Goal: Task Accomplishment & Management: Use online tool/utility

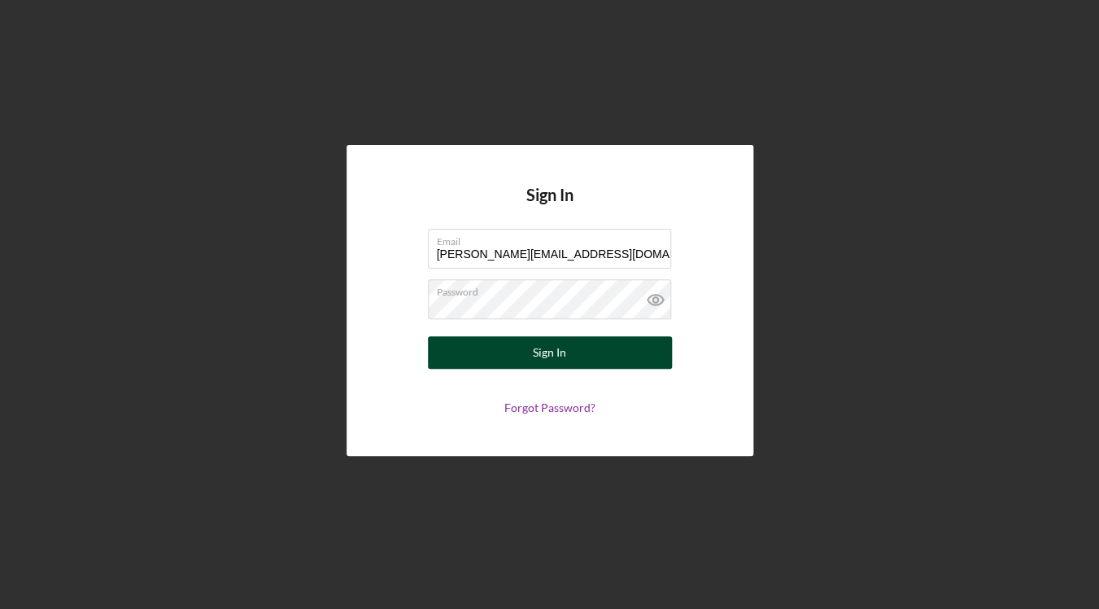
click at [631, 357] on button "Sign In" at bounding box center [550, 352] width 244 height 33
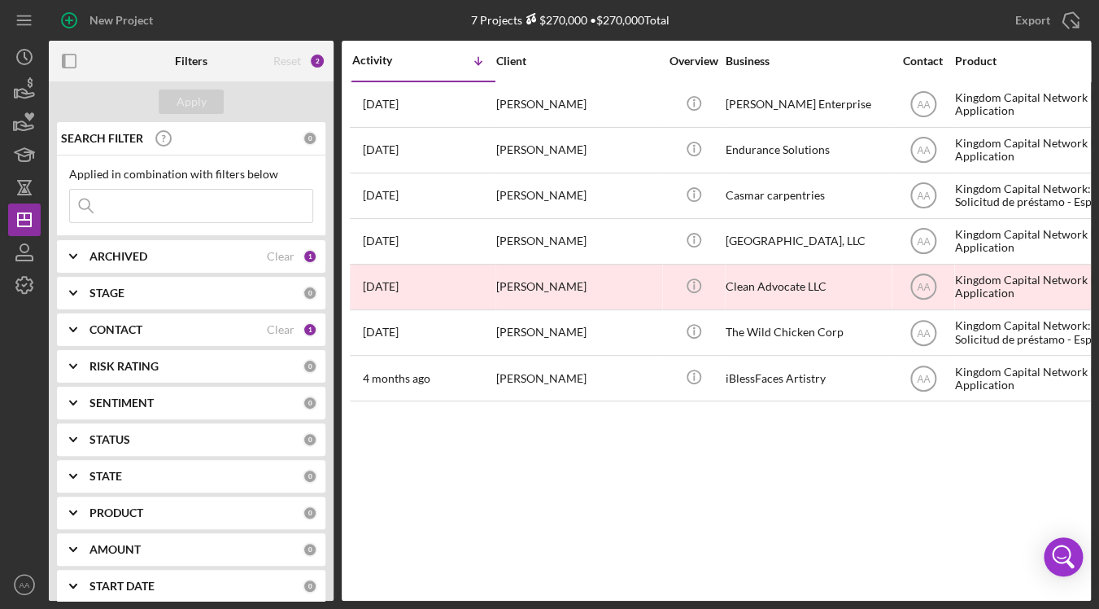
click at [618, 463] on div "Activity Icon/Table Sort Arrow Client Overview Business Contact Product Categor…" at bounding box center [716, 321] width 749 height 560
click at [151, 286] on div "STAGE 0" at bounding box center [204, 293] width 228 height 15
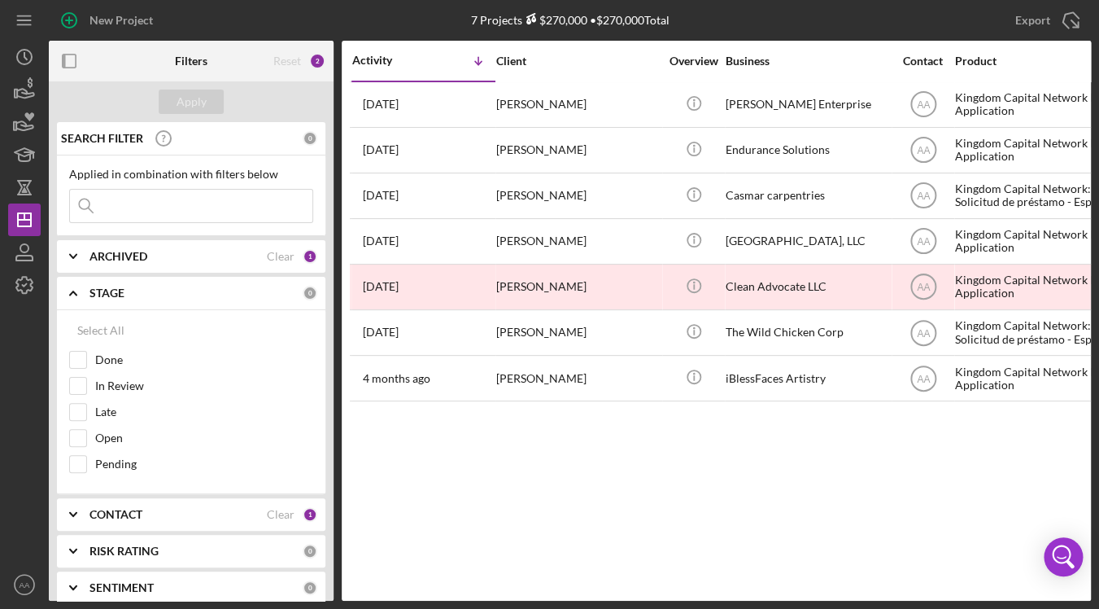
click at [145, 287] on div "STAGE" at bounding box center [196, 292] width 213 height 13
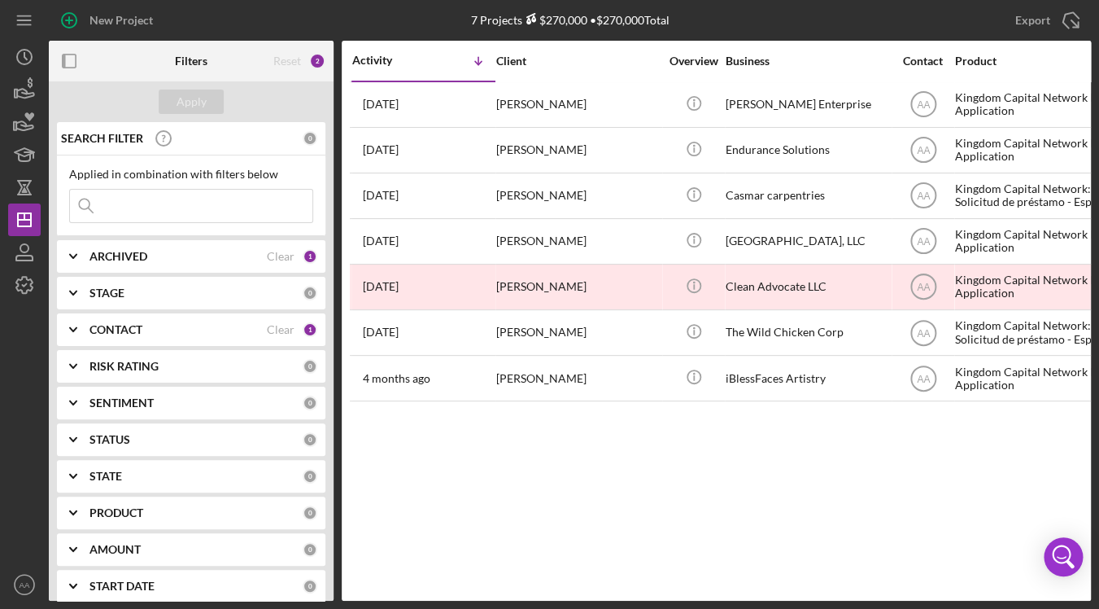
click at [139, 338] on div "CONTACT Clear 1" at bounding box center [204, 329] width 228 height 33
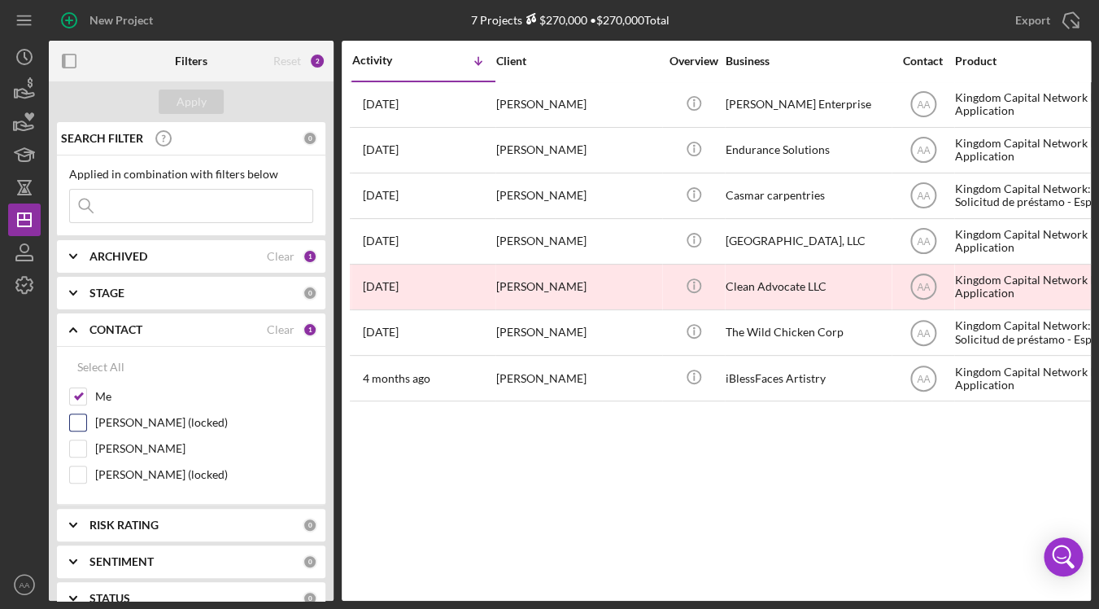
click at [125, 426] on label "[PERSON_NAME] (locked)" at bounding box center [204, 422] width 218 height 16
click at [86, 426] on input "[PERSON_NAME] (locked)" at bounding box center [78, 422] width 16 height 16
click at [125, 426] on label "[PERSON_NAME] (locked)" at bounding box center [204, 422] width 218 height 16
click at [86, 426] on input "[PERSON_NAME] (locked)" at bounding box center [78, 422] width 16 height 16
checkbox input "false"
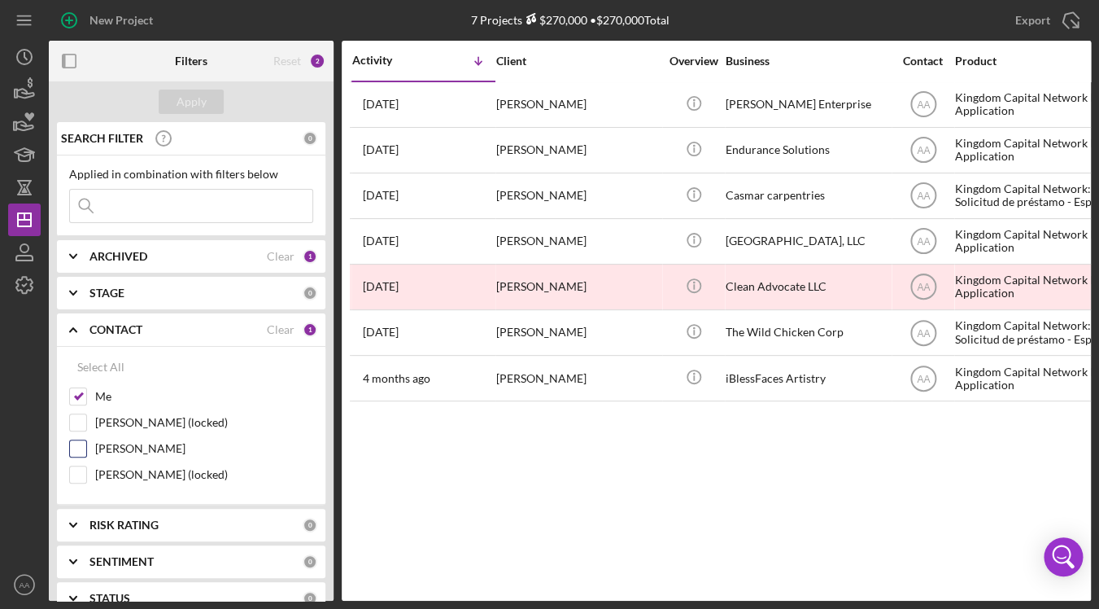
click at [126, 456] on label "[PERSON_NAME]" at bounding box center [204, 448] width 218 height 16
click at [86, 456] on input "[PERSON_NAME]" at bounding box center [78, 448] width 16 height 16
checkbox input "true"
click at [88, 397] on div "Me" at bounding box center [191, 400] width 244 height 26
click at [170, 91] on button "Apply" at bounding box center [191, 102] width 65 height 24
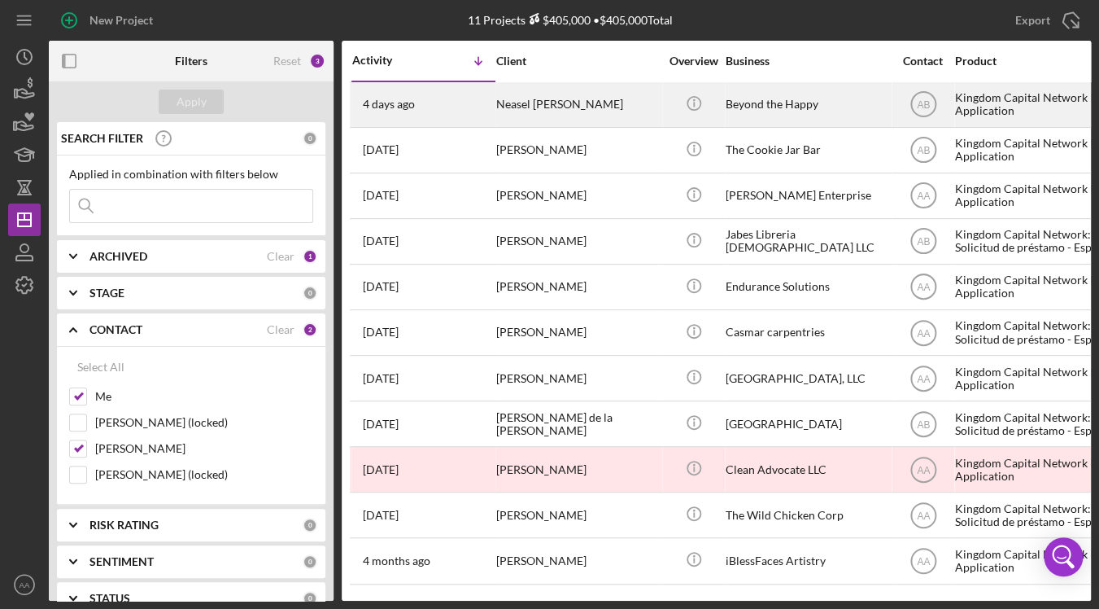
click at [558, 103] on div "Neasel [PERSON_NAME]" at bounding box center [577, 104] width 163 height 43
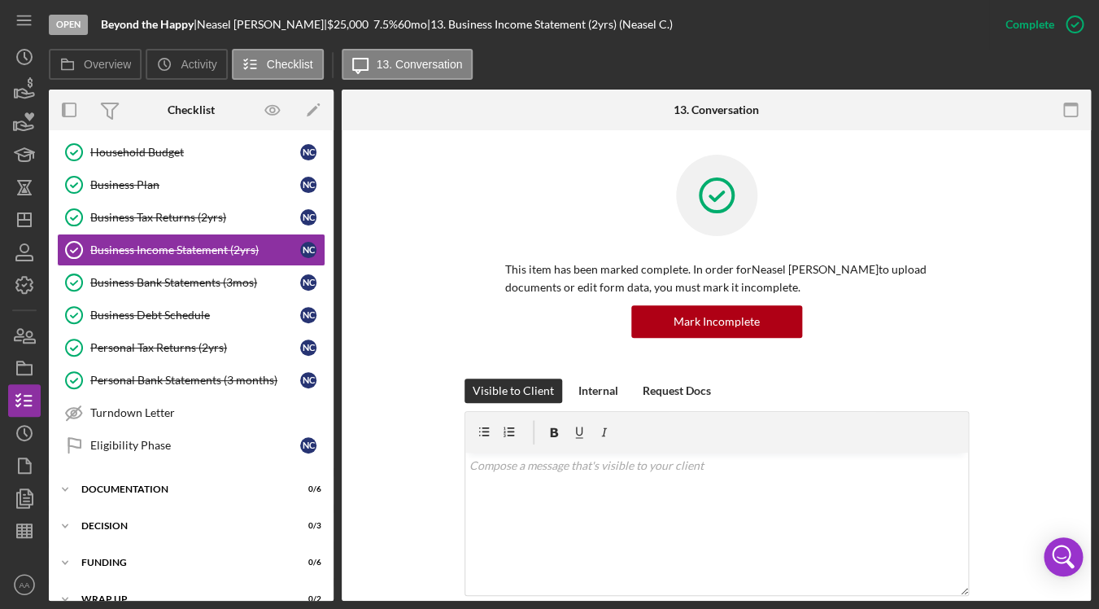
scroll to position [356, 0]
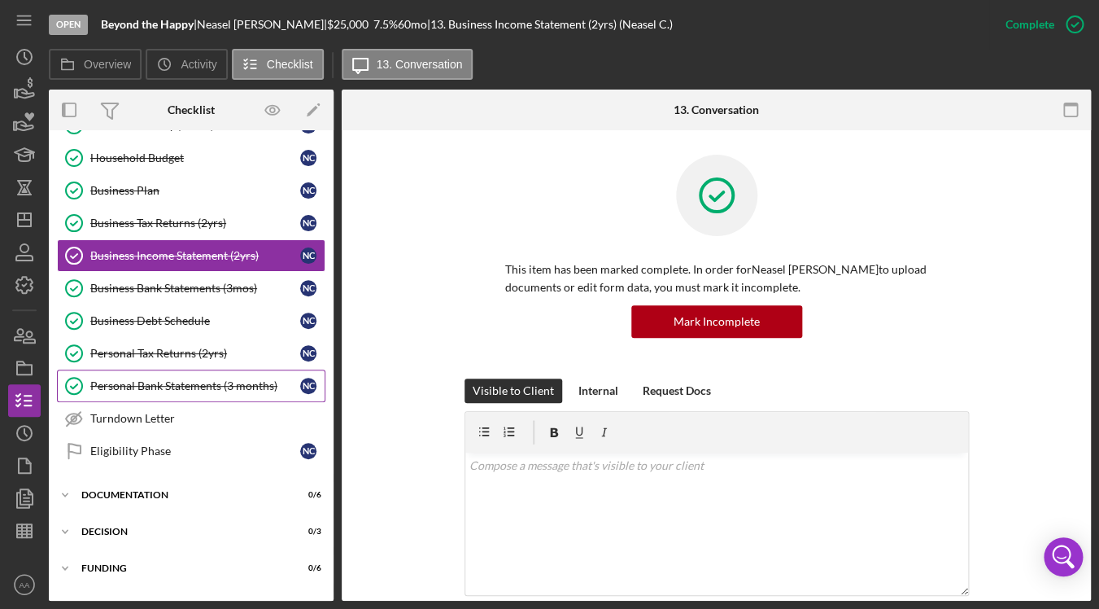
click at [164, 378] on link "Personal Bank Statements (3 months) Personal Bank Statements (3 months) N C" at bounding box center [191, 385] width 269 height 33
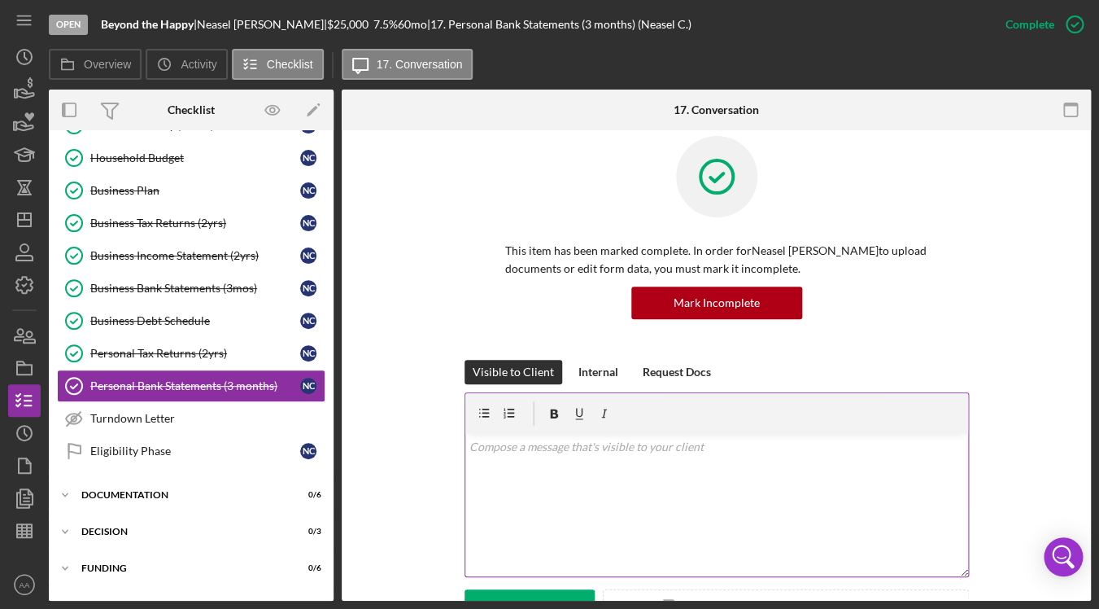
scroll to position [20, 0]
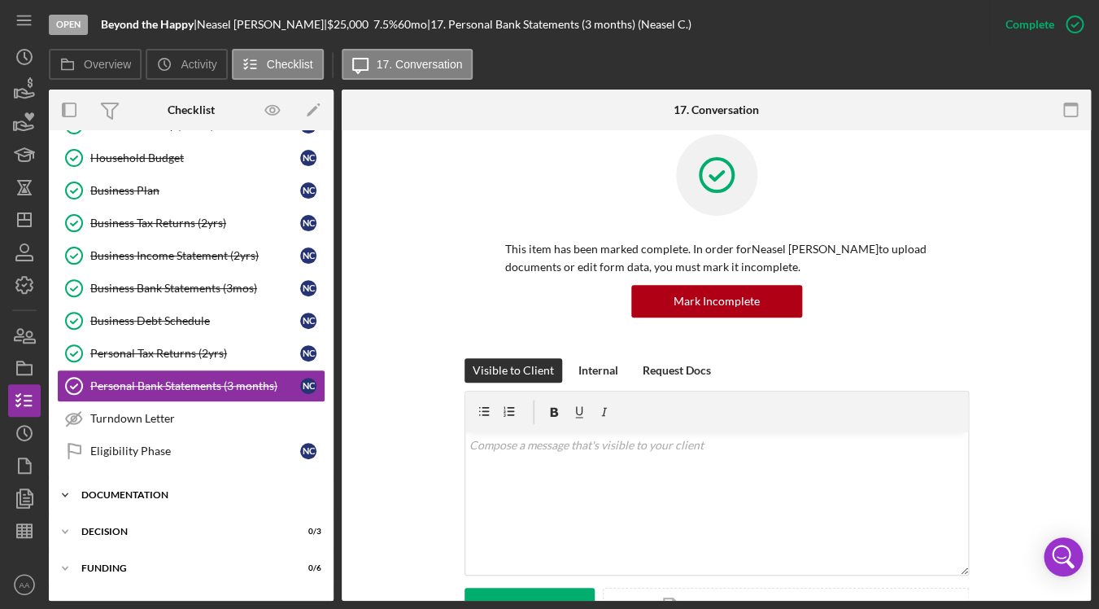
click at [158, 484] on div "Icon/Expander DOCUMENTATION 0 / 6" at bounding box center [191, 494] width 285 height 33
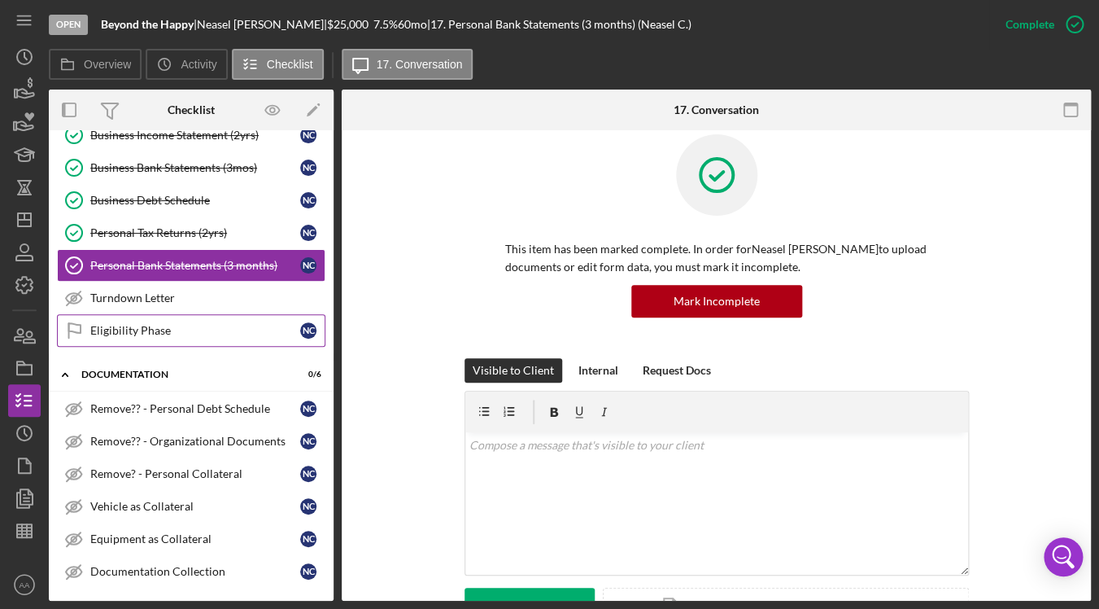
scroll to position [589, 0]
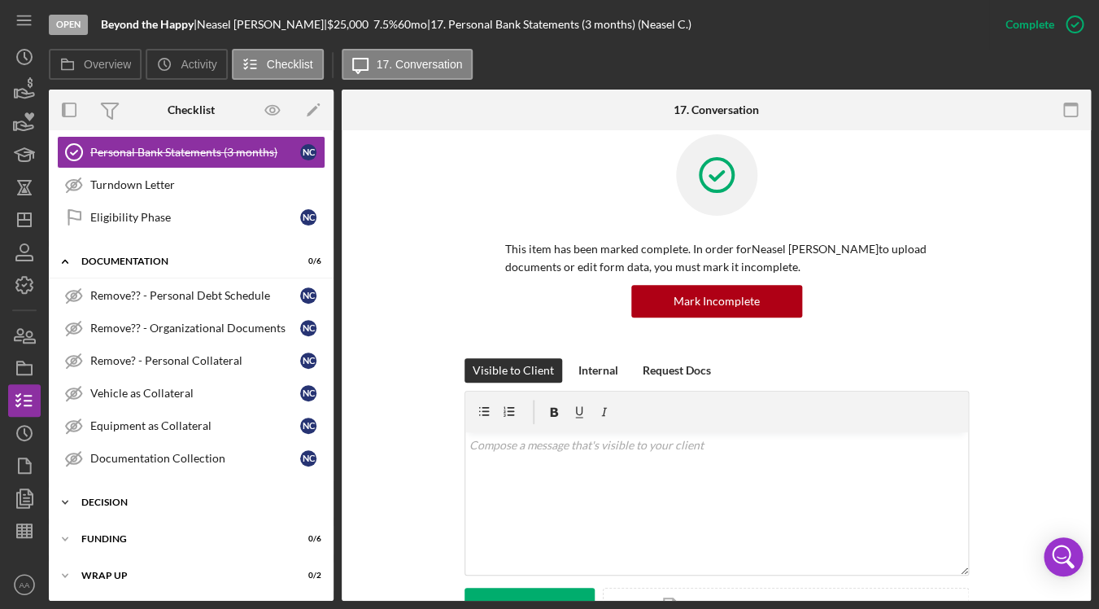
click at [186, 503] on div "Decision" at bounding box center [197, 502] width 232 height 10
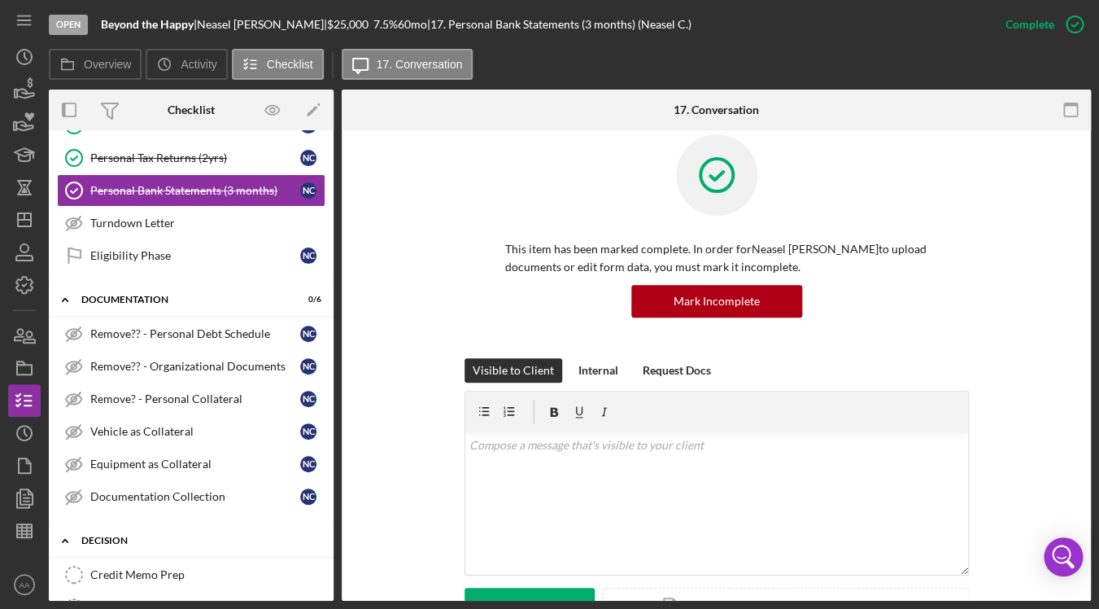
scroll to position [536, 0]
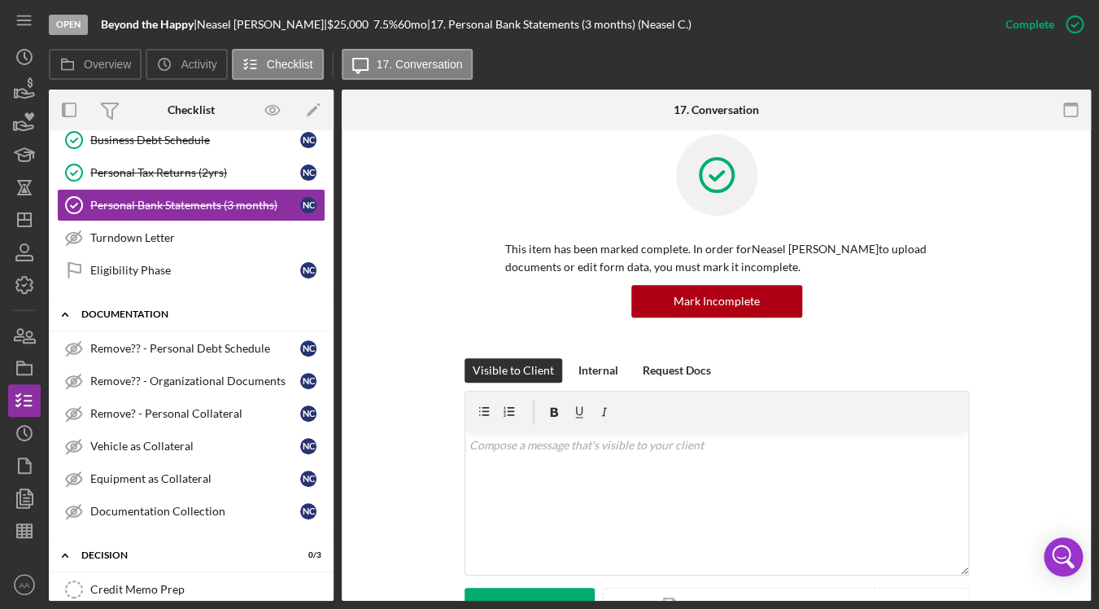
click at [125, 313] on div "DOCUMENTATION" at bounding box center [197, 314] width 232 height 10
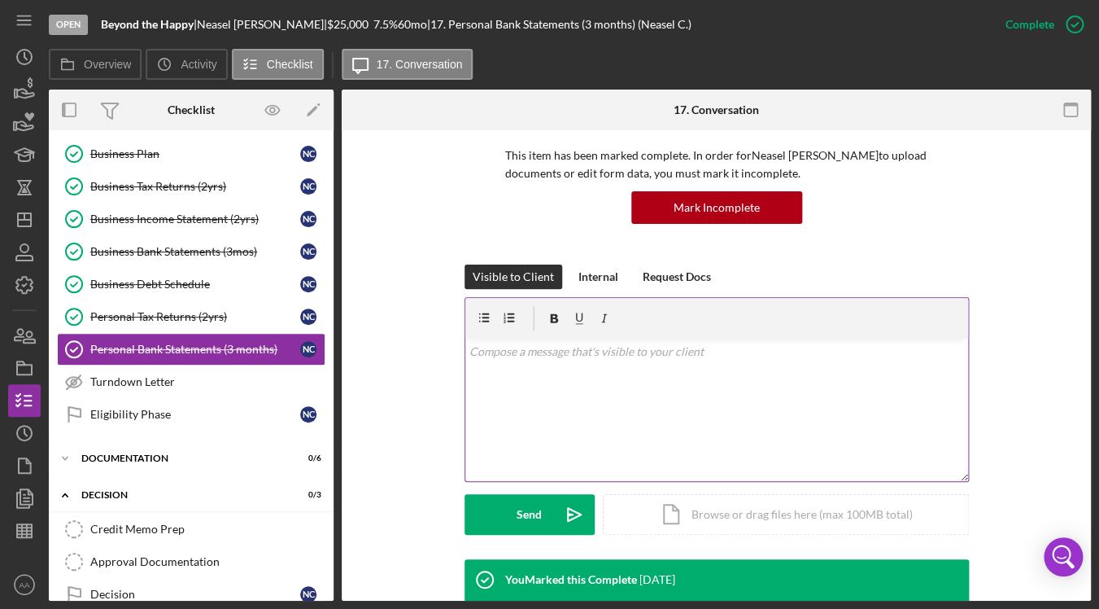
scroll to position [0, 0]
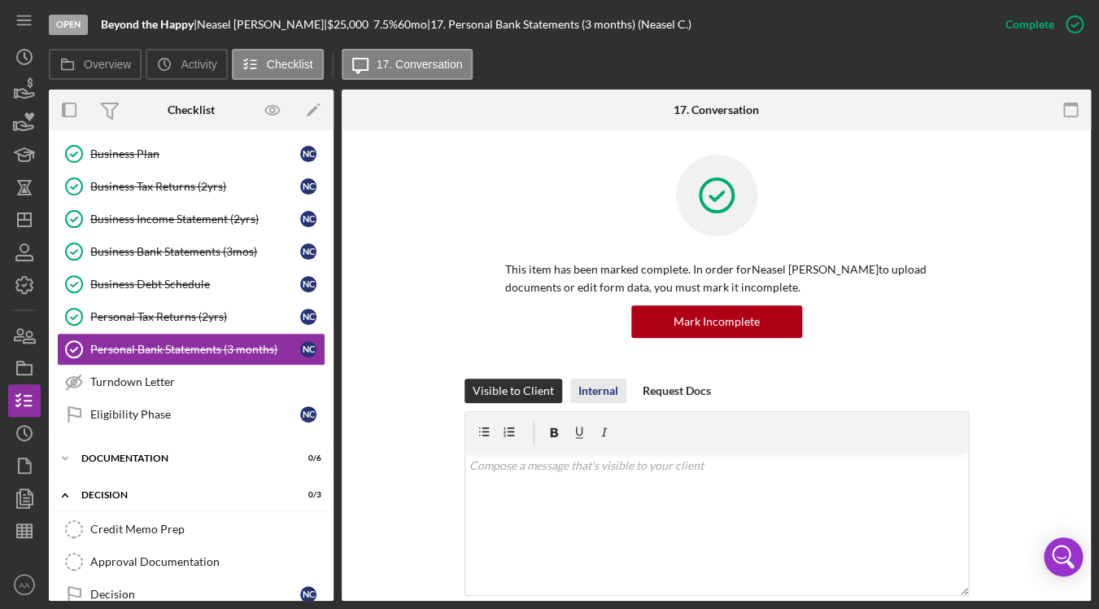
click at [600, 387] on div "Internal" at bounding box center [599, 390] width 40 height 24
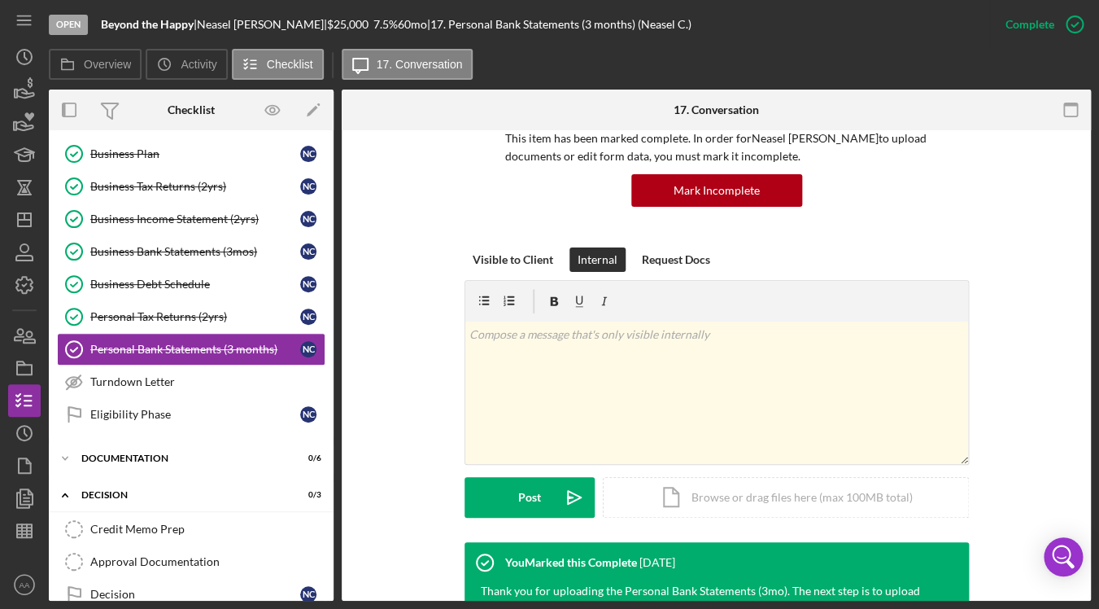
scroll to position [211, 0]
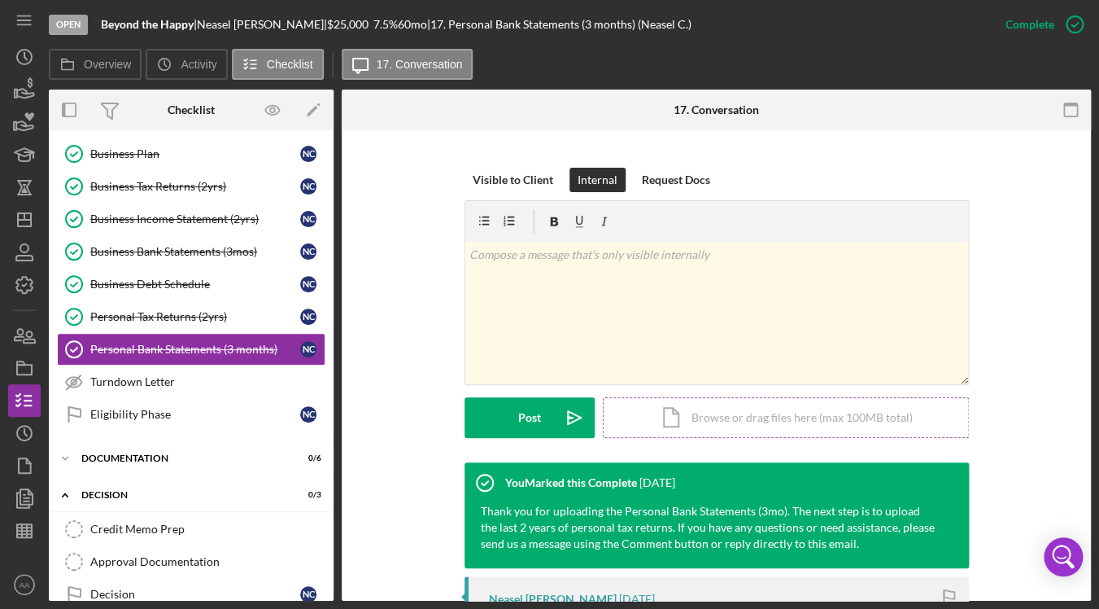
click at [673, 413] on div "Icon/Document Browse or drag files here (max 100MB total) Tap to choose files o…" at bounding box center [786, 417] width 366 height 41
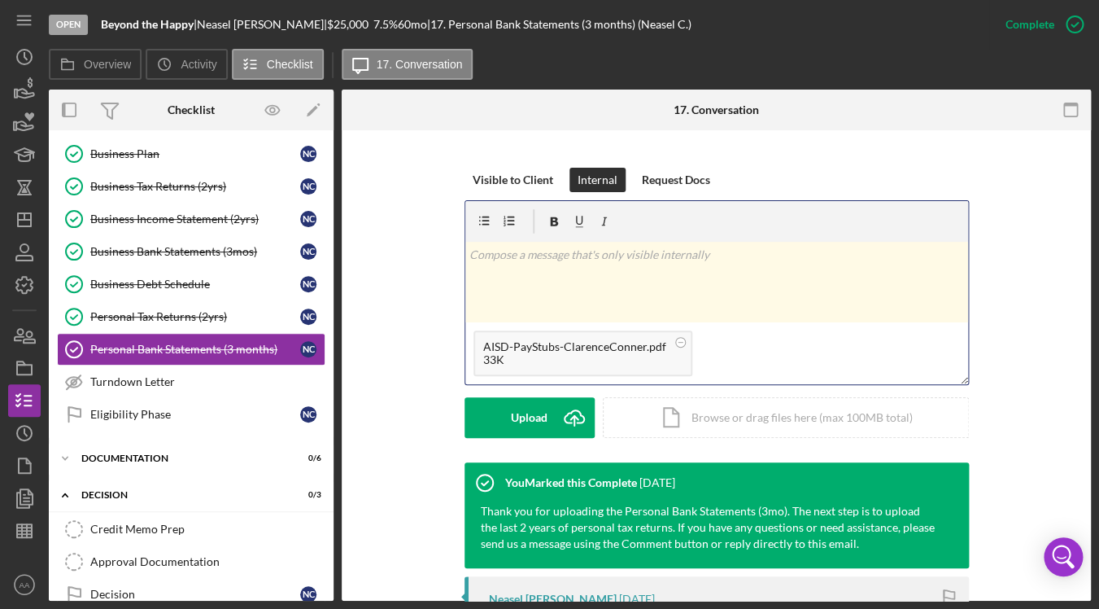
click at [571, 282] on div "v Color teal Color pink Remove color Add row above Add row below Add column bef…" at bounding box center [716, 282] width 503 height 81
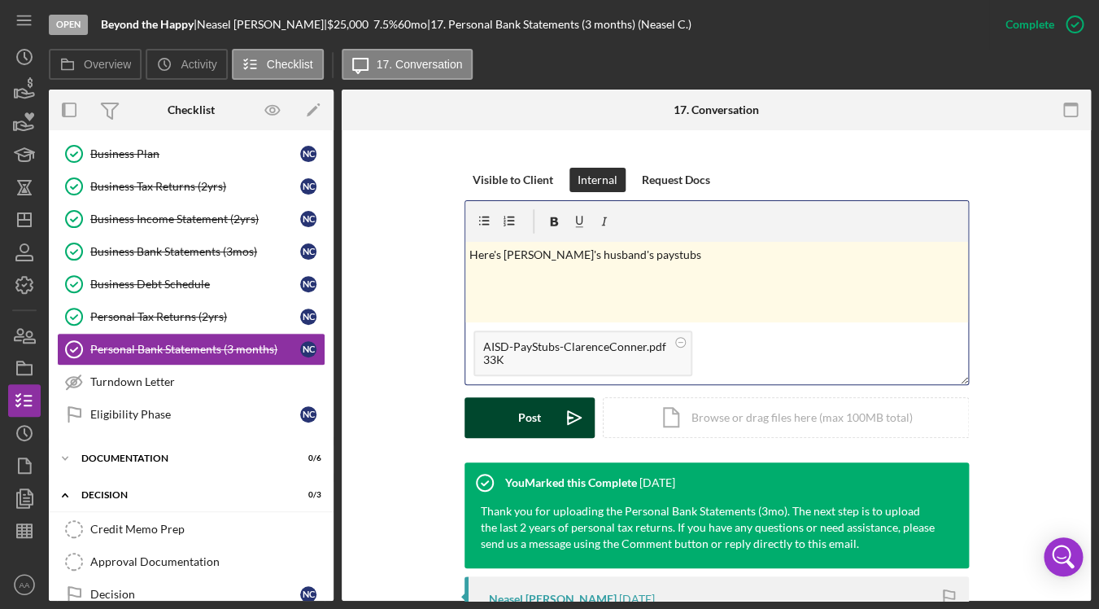
click at [548, 430] on button "Post Icon/icon-invite-send" at bounding box center [530, 417] width 130 height 41
